Goal: Check status: Check status

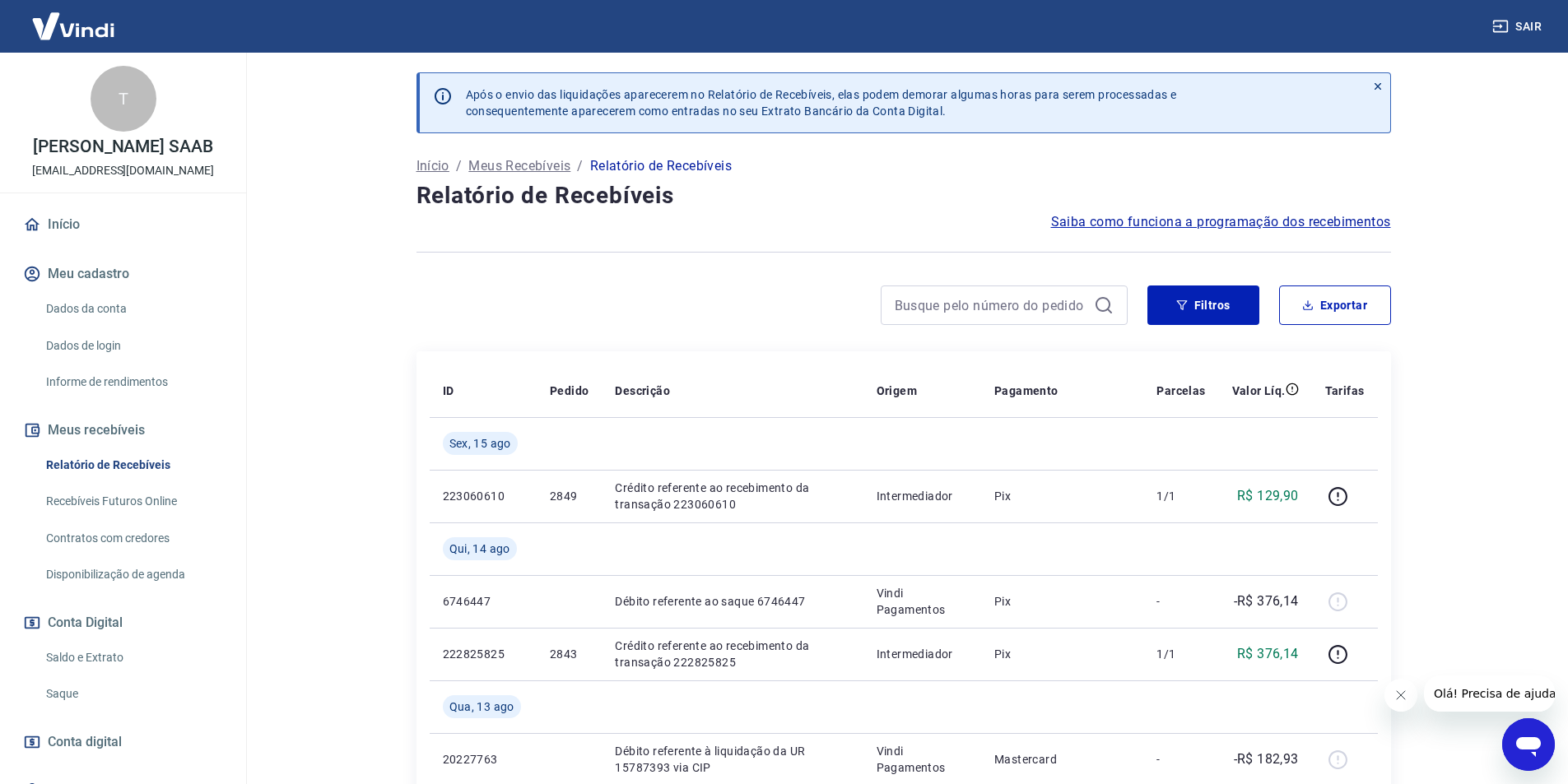
click at [92, 221] on link "Início" at bounding box center [123, 224] width 206 height 36
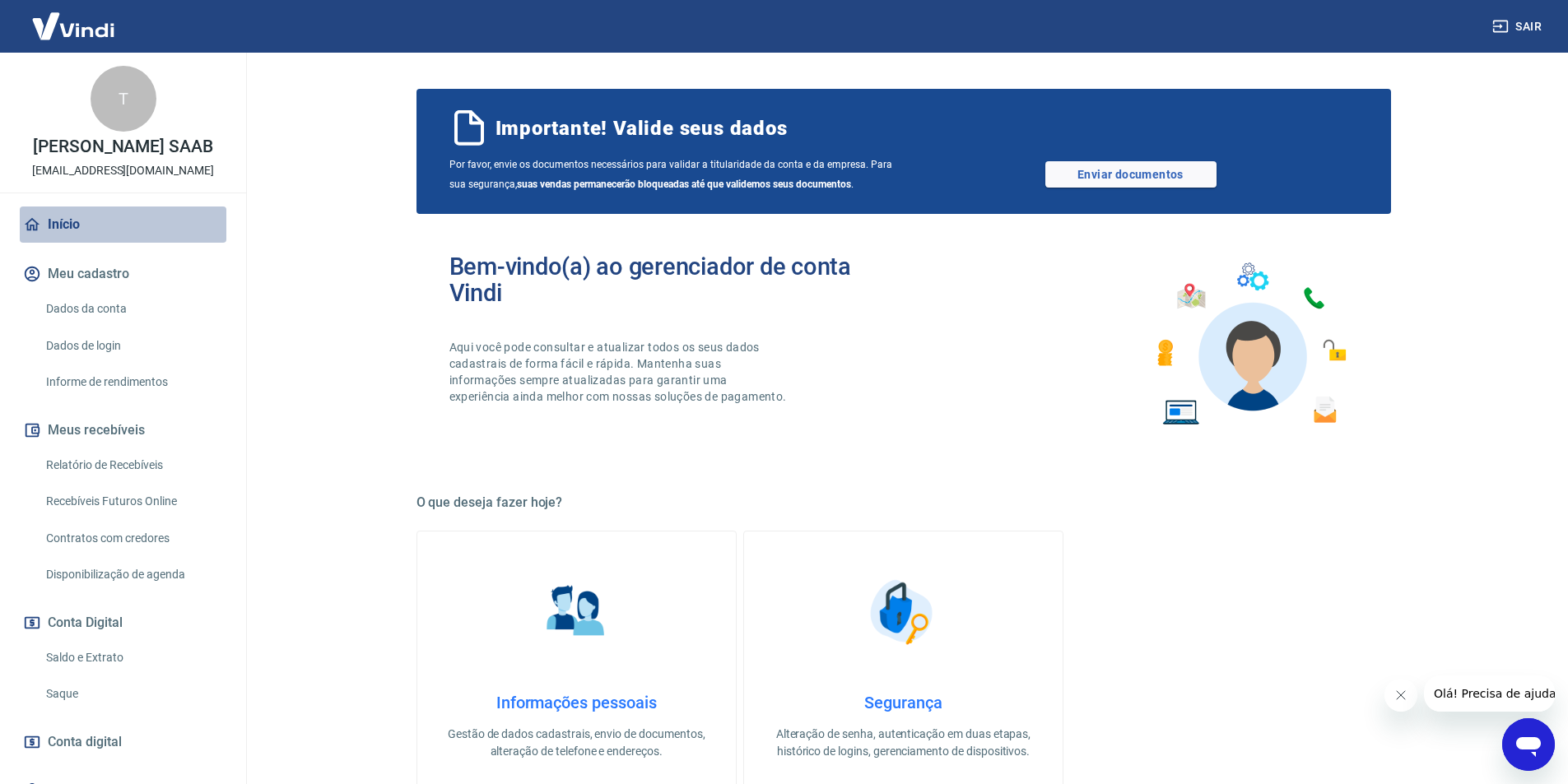
click at [159, 230] on link "Início" at bounding box center [123, 224] width 206 height 36
click at [127, 656] on link "Saldo e Extrato" at bounding box center [133, 657] width 187 height 34
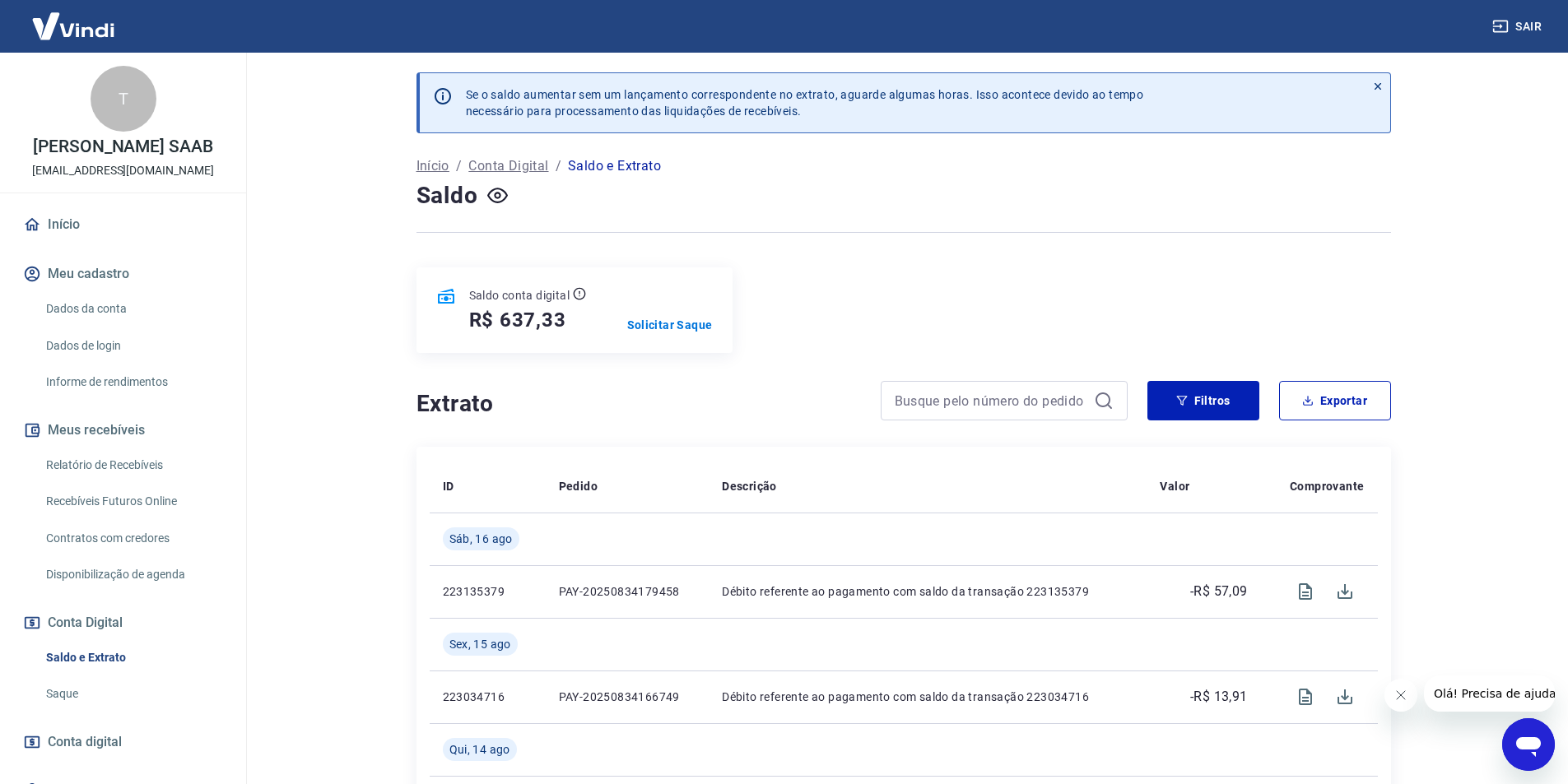
click at [617, 171] on p "Saldo e Extrato" at bounding box center [614, 166] width 93 height 20
click at [425, 166] on p "Início" at bounding box center [433, 166] width 33 height 20
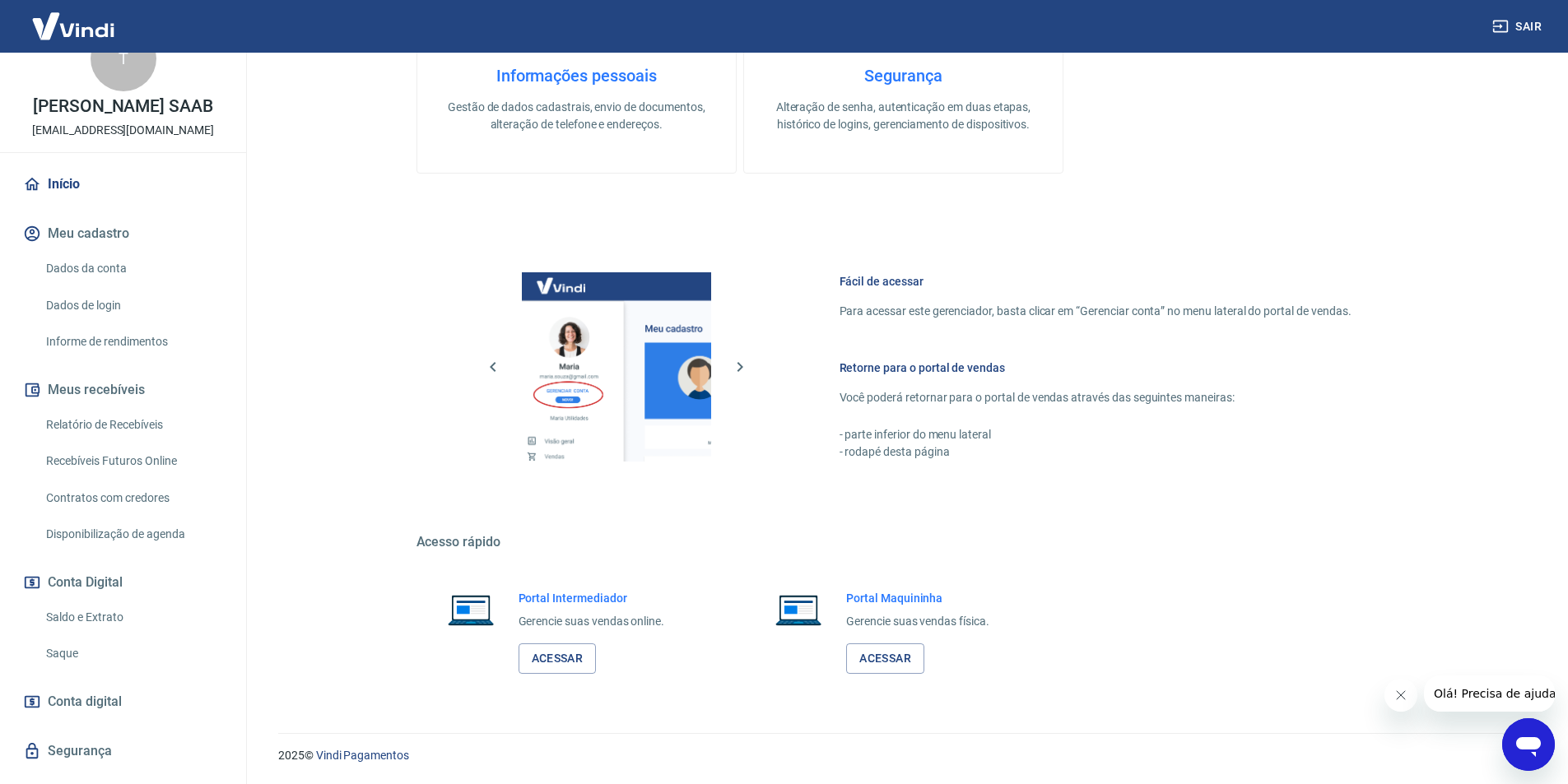
scroll to position [75, 0]
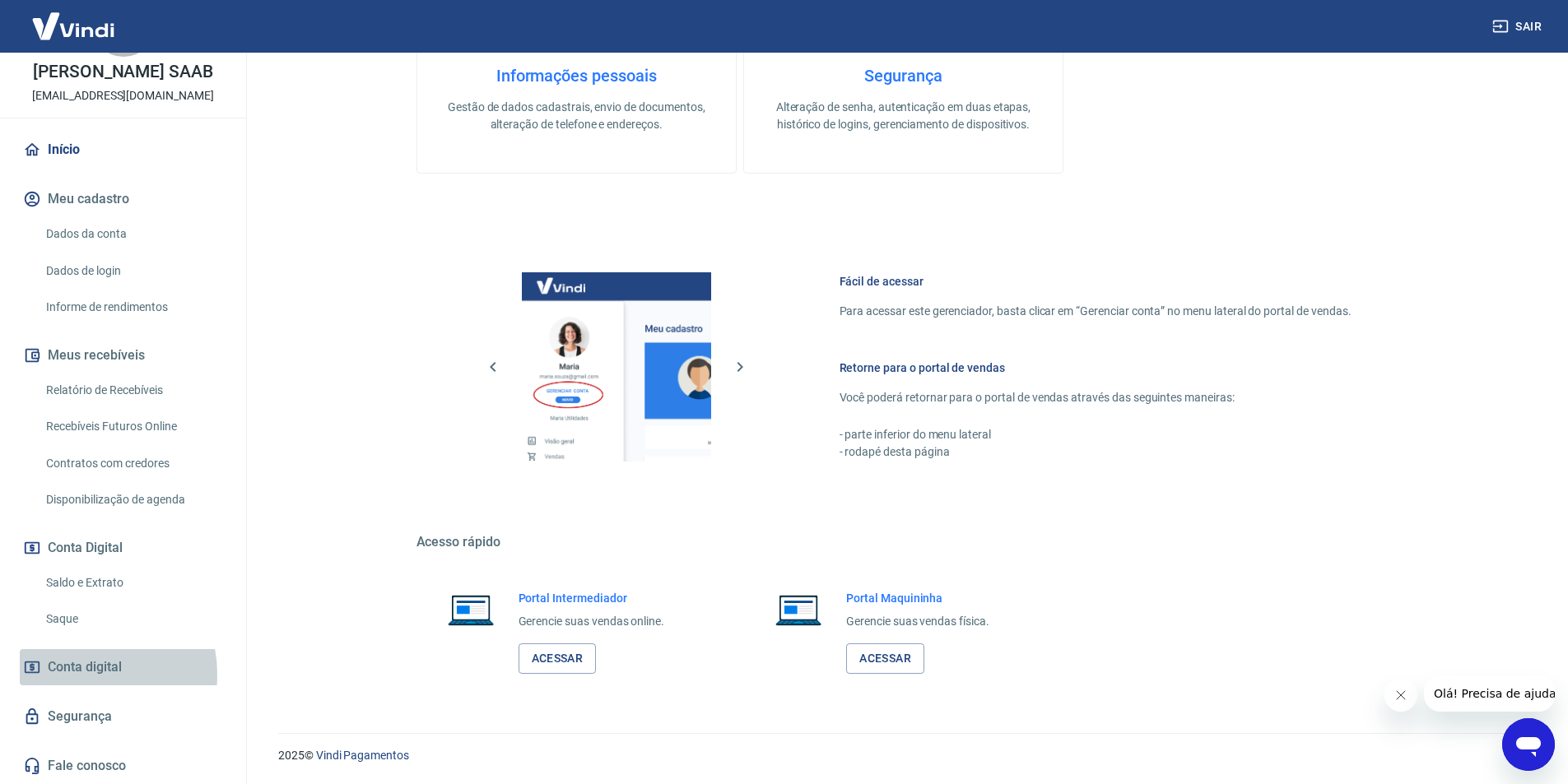
click at [84, 674] on span "Conta digital" at bounding box center [85, 667] width 74 height 23
